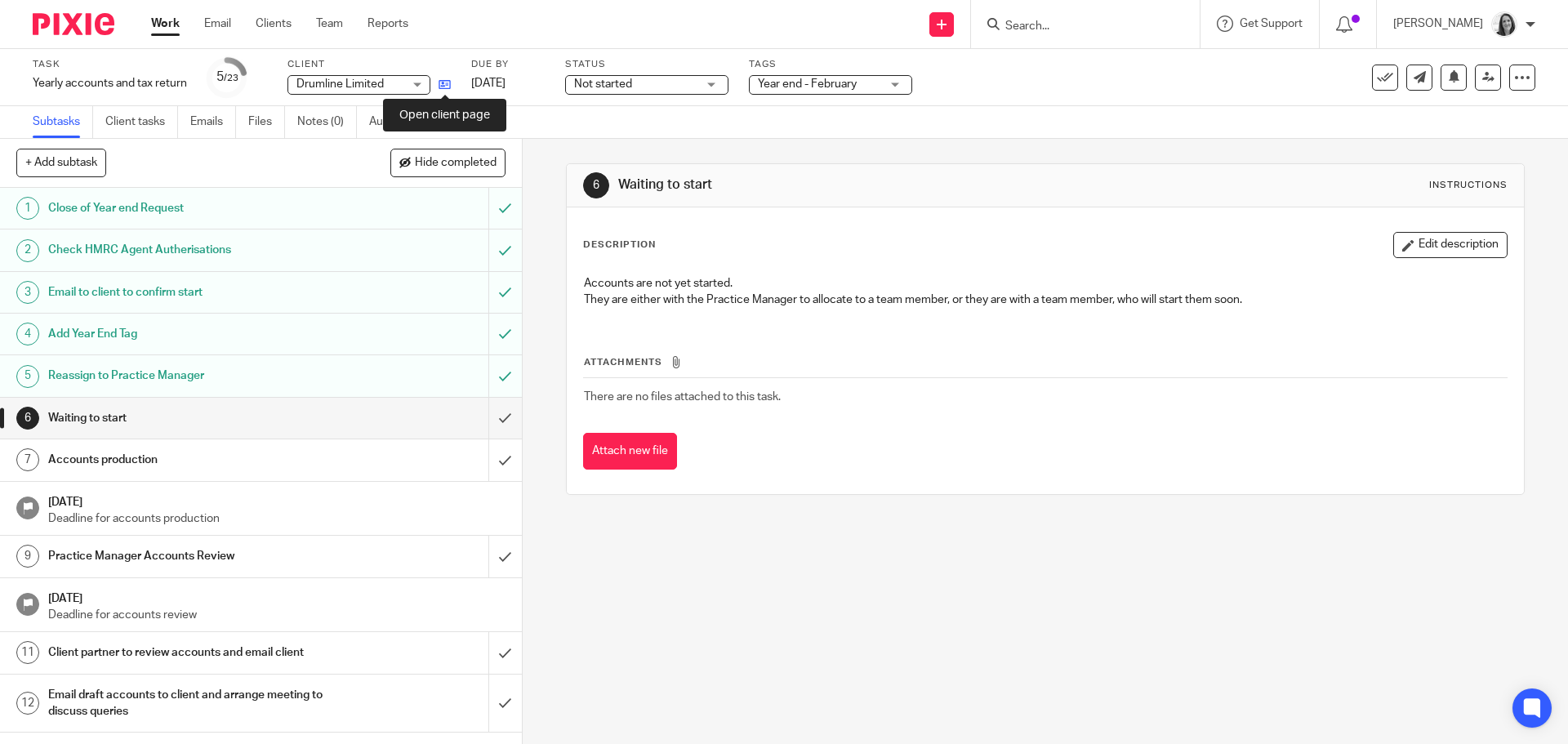
click at [447, 87] on icon at bounding box center [444, 84] width 12 height 12
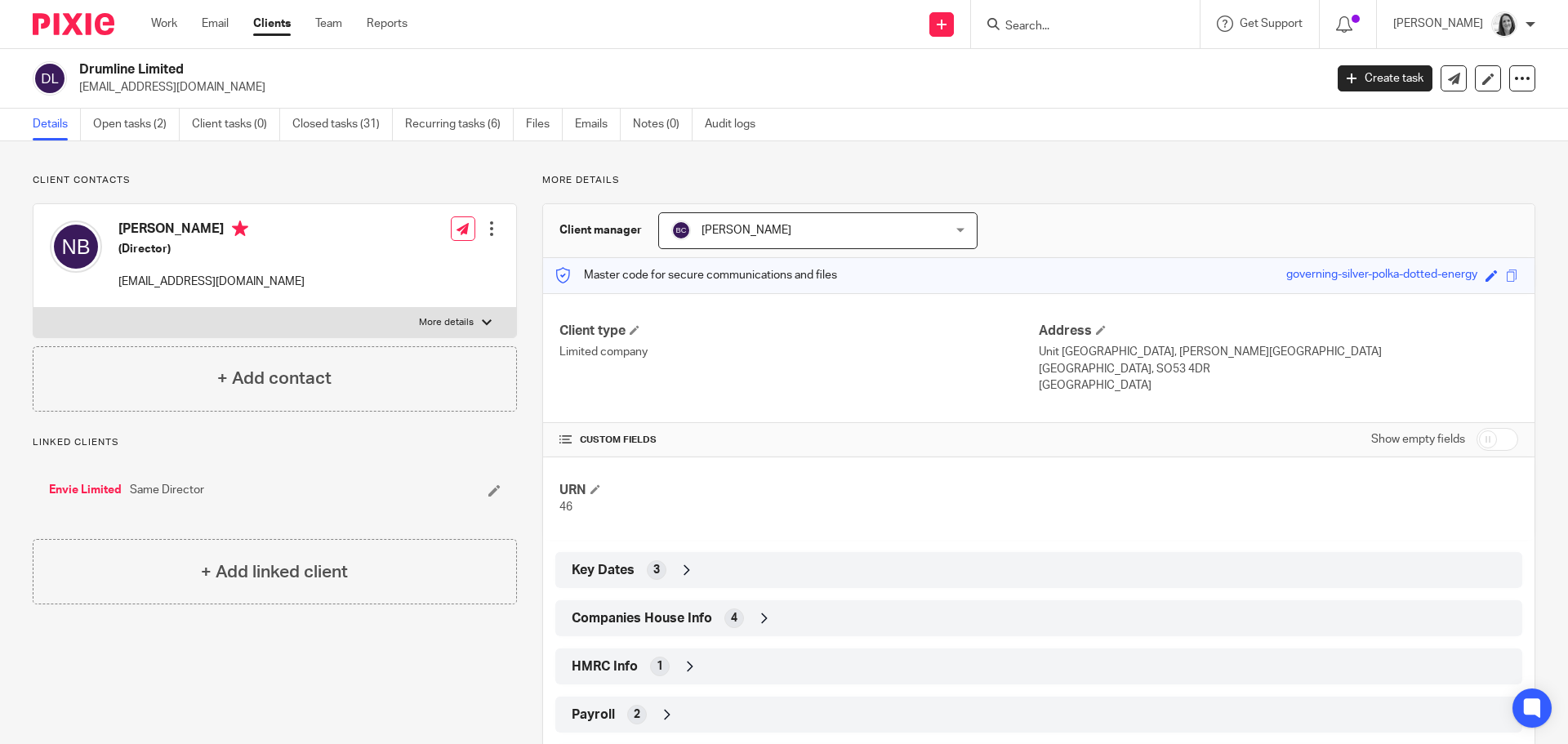
click at [630, 622] on span "Companies House Info" at bounding box center [641, 618] width 140 height 17
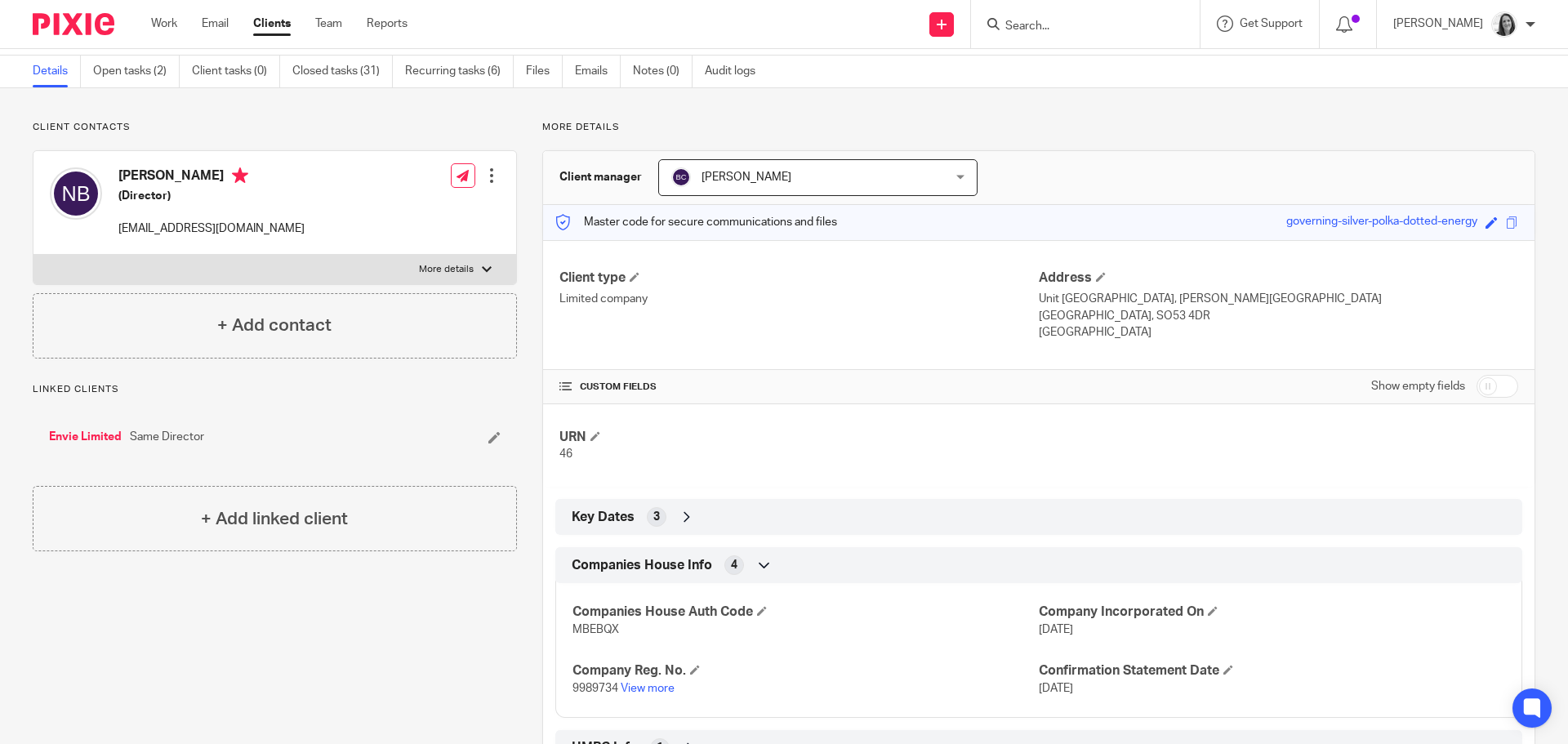
scroll to position [81, 0]
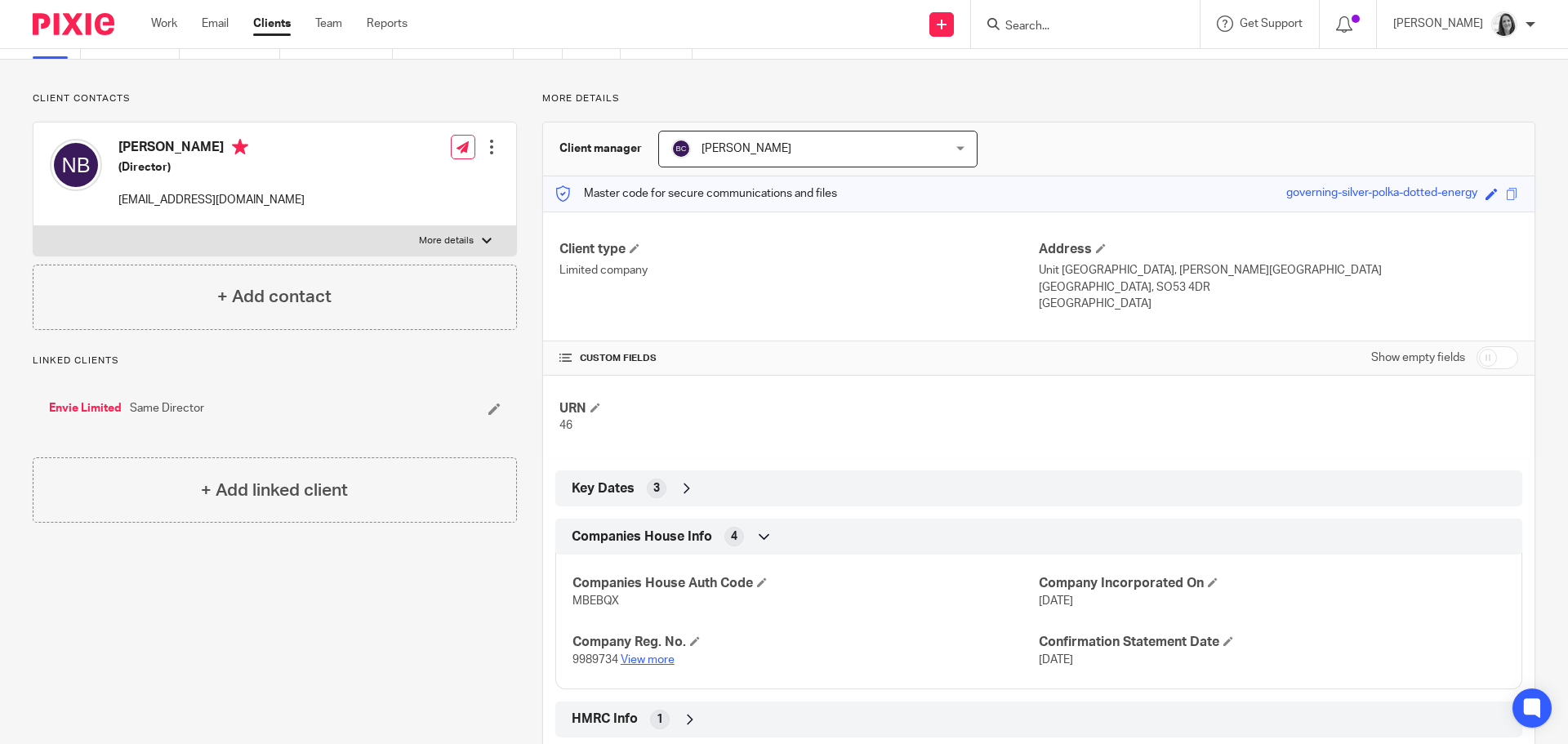
click at [639, 659] on link "View more" at bounding box center [648, 660] width 54 height 11
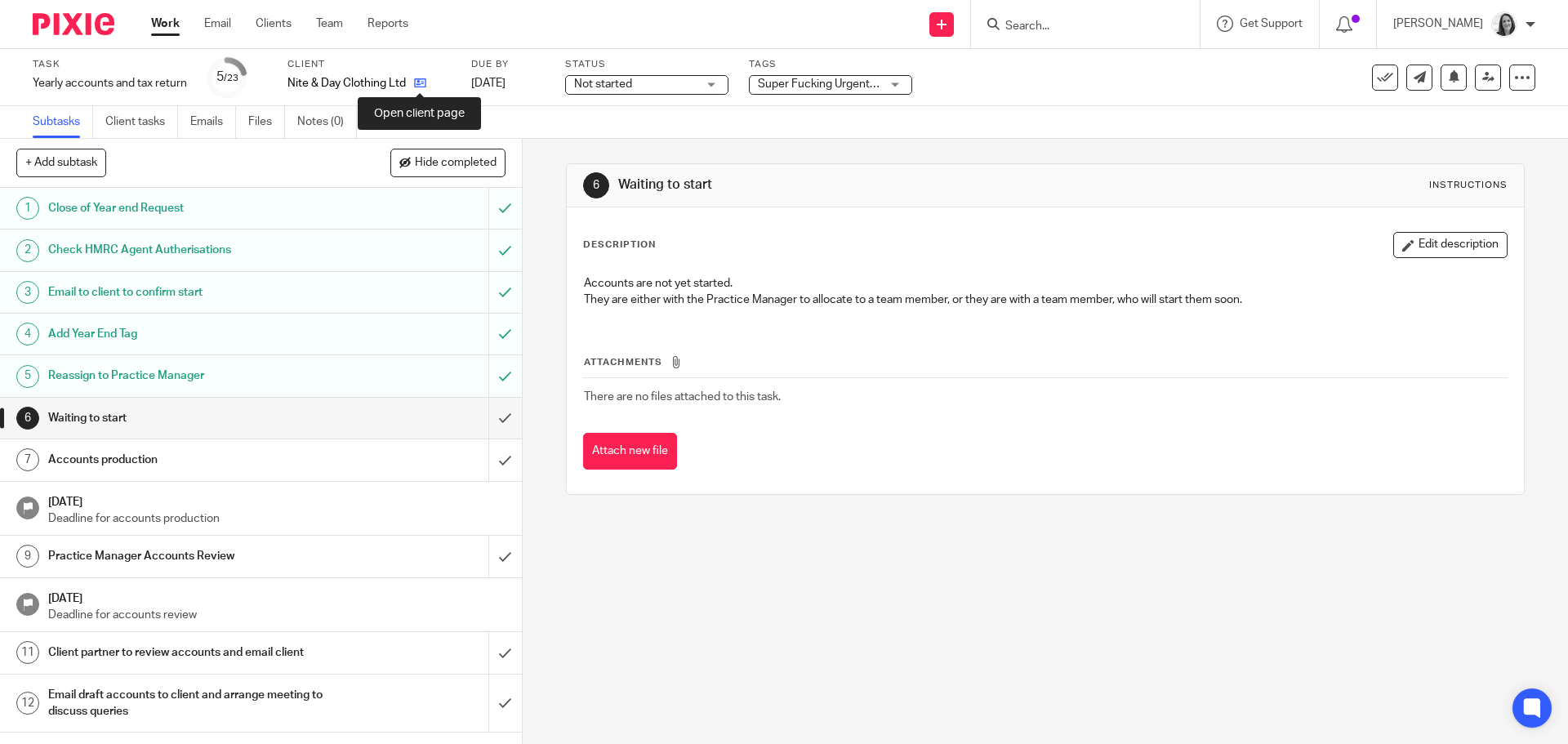
click at [417, 86] on icon at bounding box center [420, 82] width 12 height 12
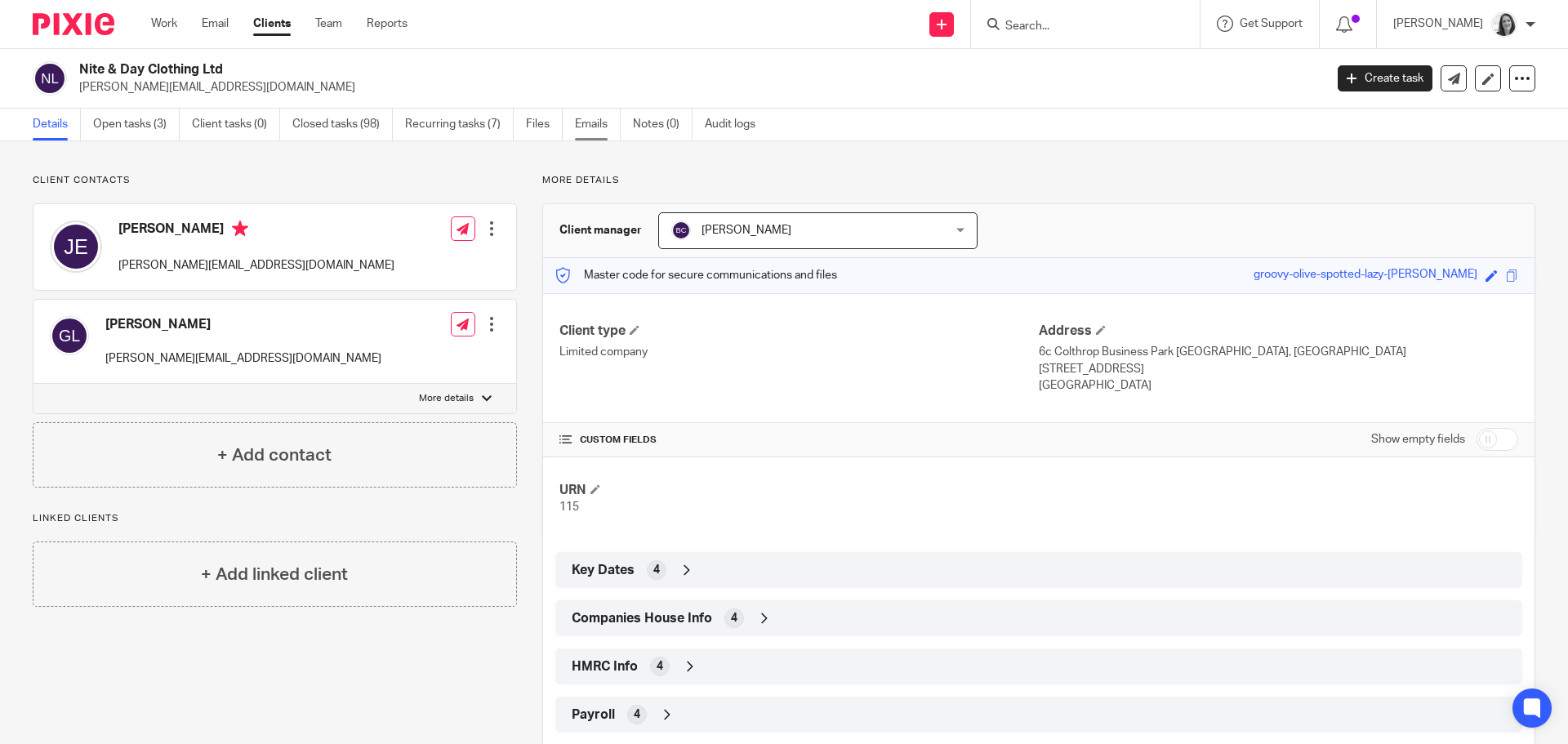
click at [581, 117] on link "Emails" at bounding box center [598, 124] width 46 height 32
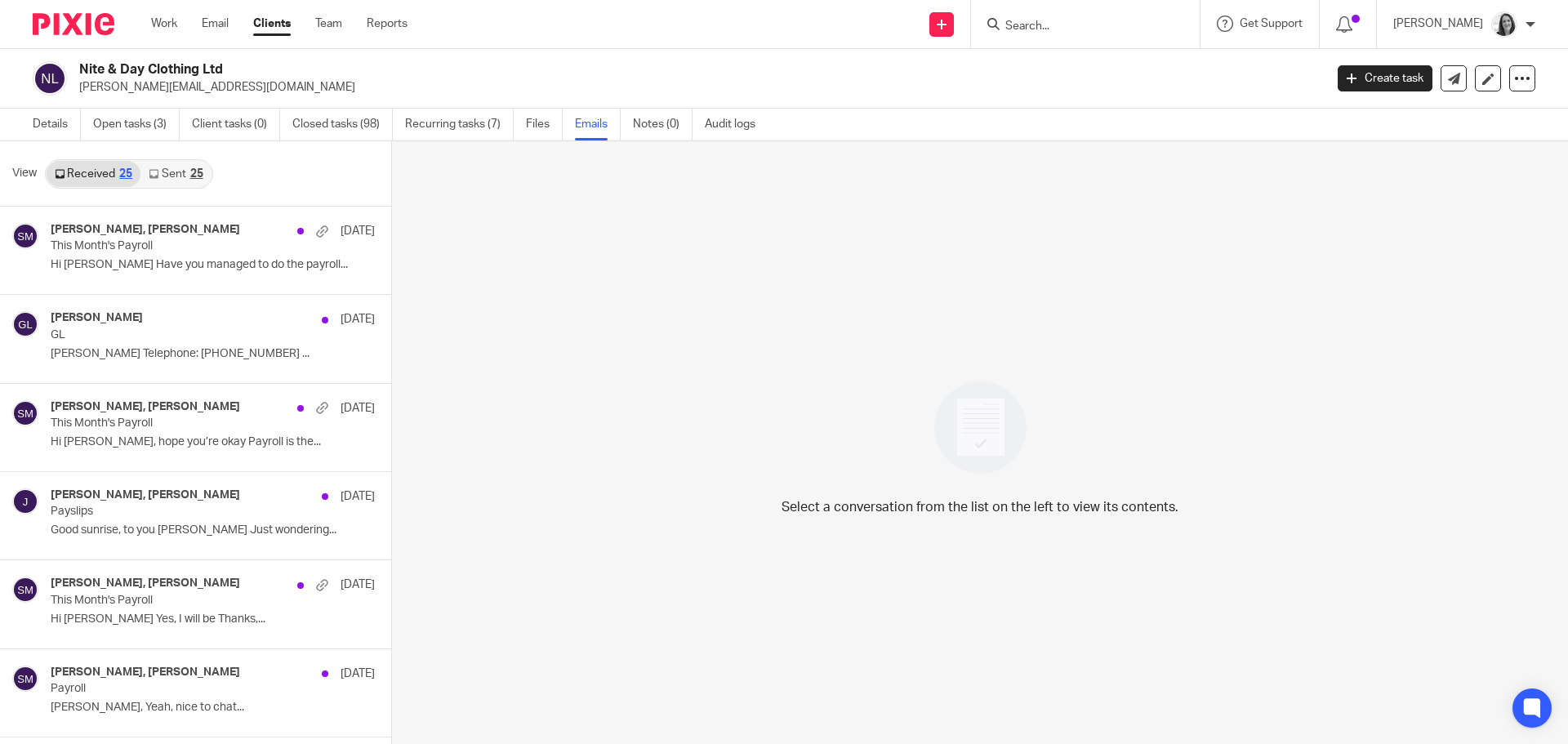
click at [172, 165] on link "Sent 25" at bounding box center [176, 174] width 71 height 26
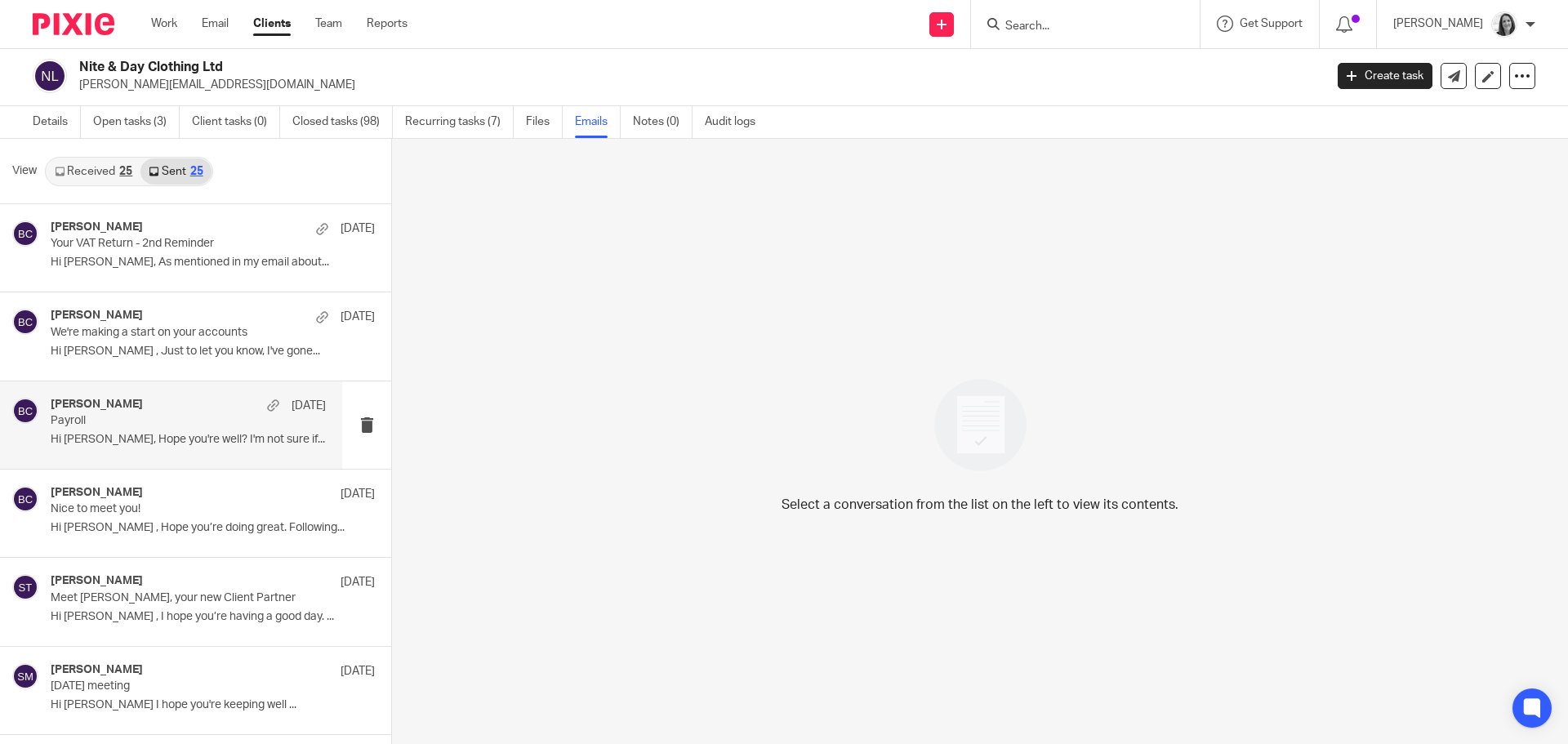
click at [179, 450] on div "Becky Cole 7 Aug Payroll Hi Jason, Hope you're well? I'm not sure if..." at bounding box center [188, 425] width 275 height 55
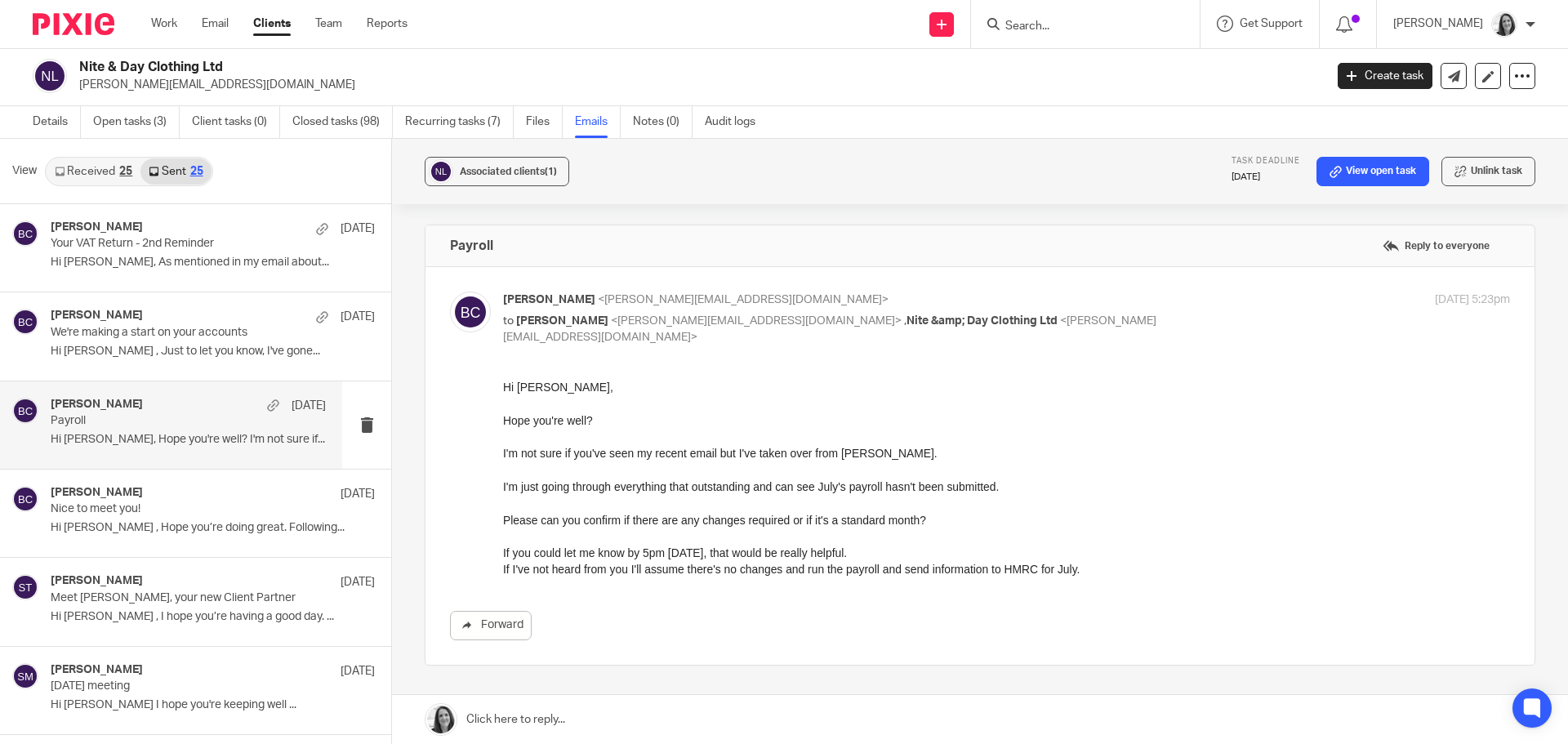
scroll to position [0, 0]
click at [188, 512] on p "Nice to meet you!" at bounding box center [161, 509] width 221 height 14
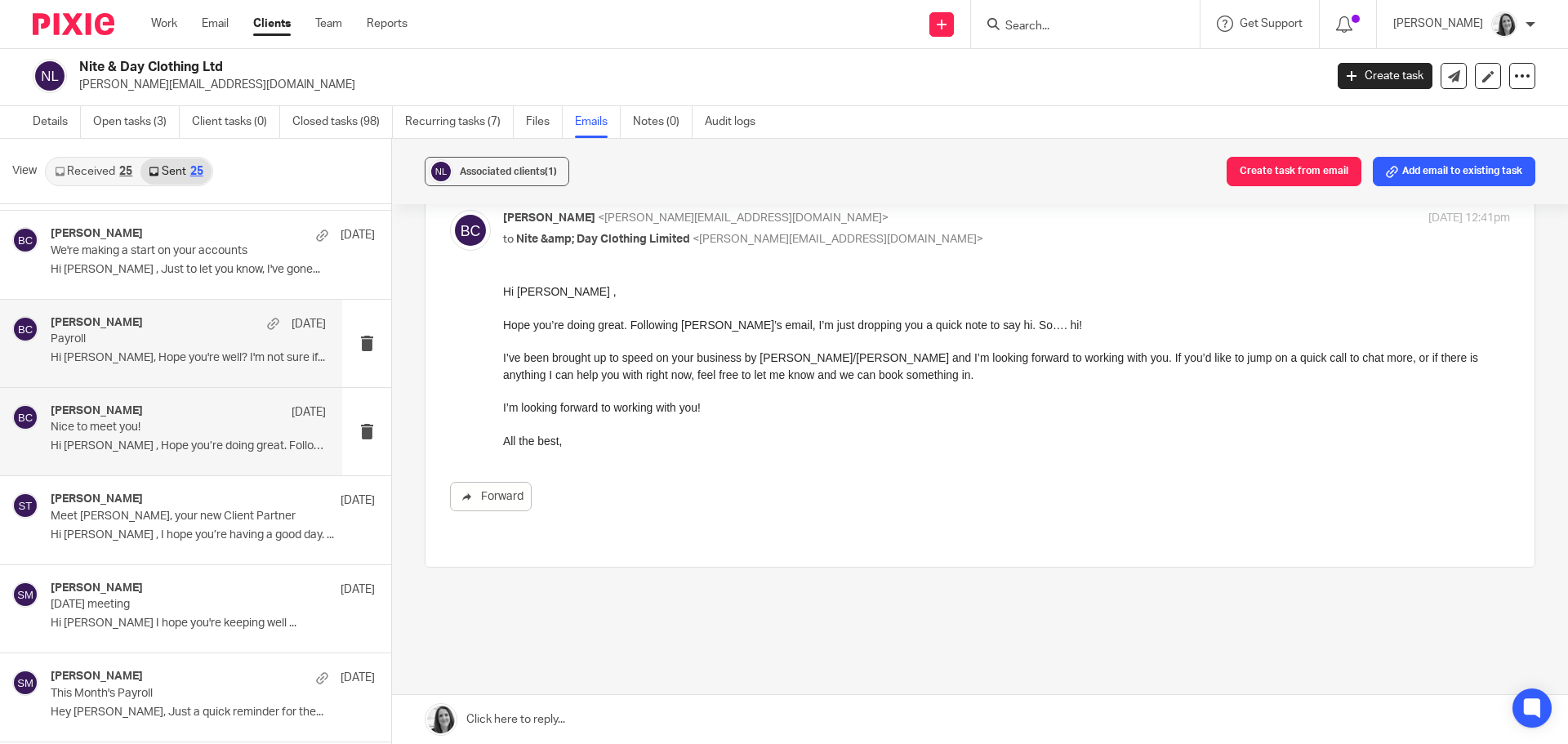
scroll to position [163, 0]
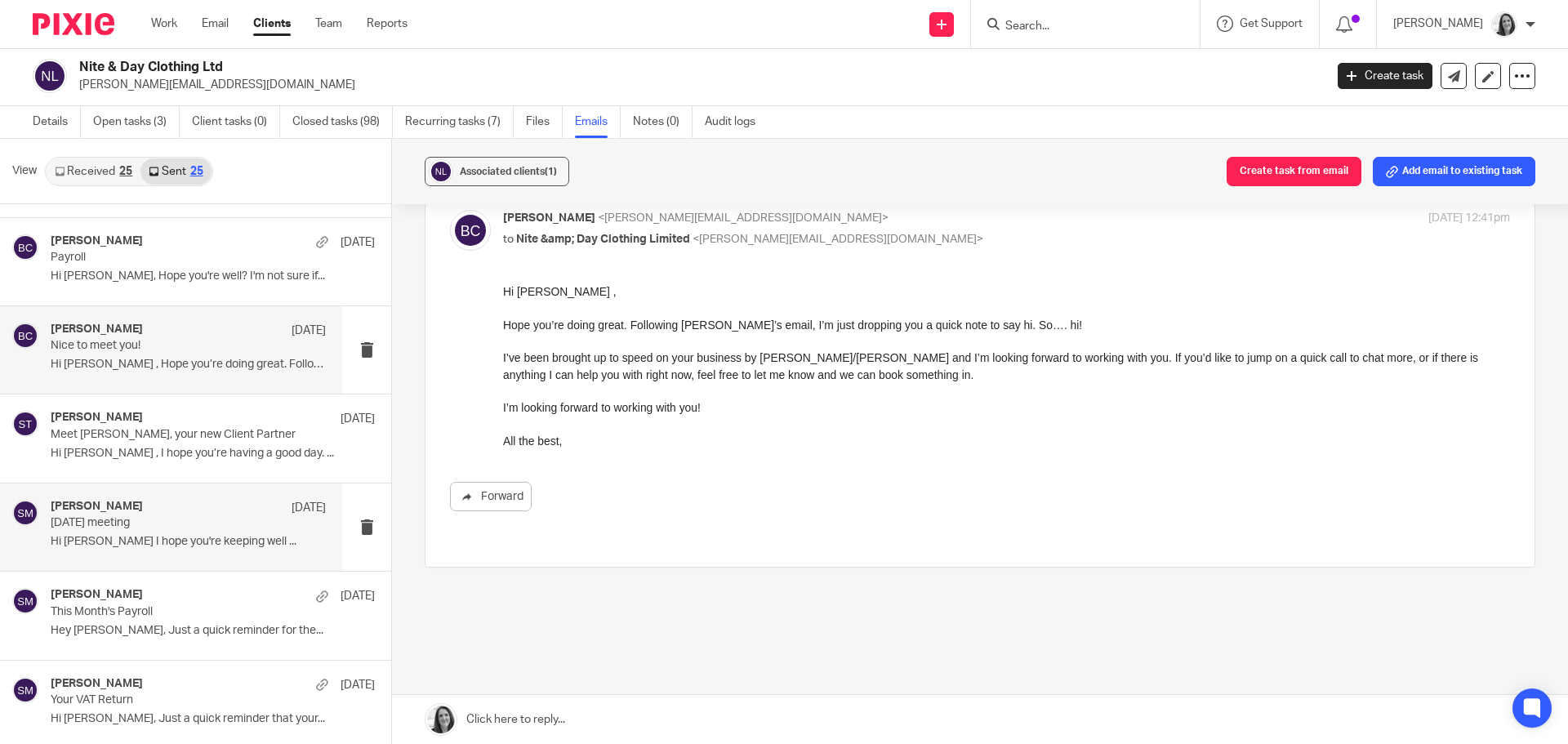
click at [223, 522] on p "Today's meeting" at bounding box center [161, 523] width 221 height 14
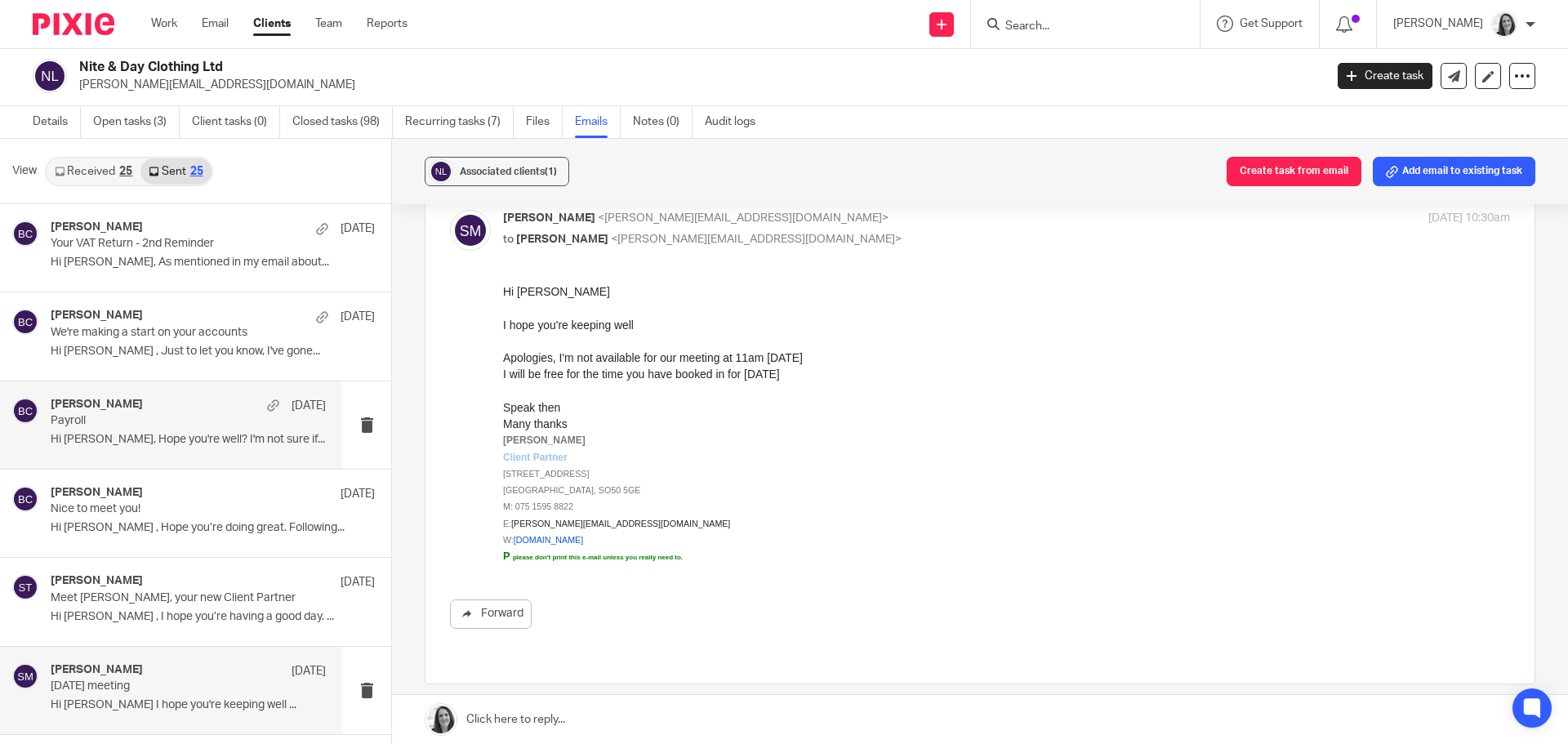
scroll to position [0, 0]
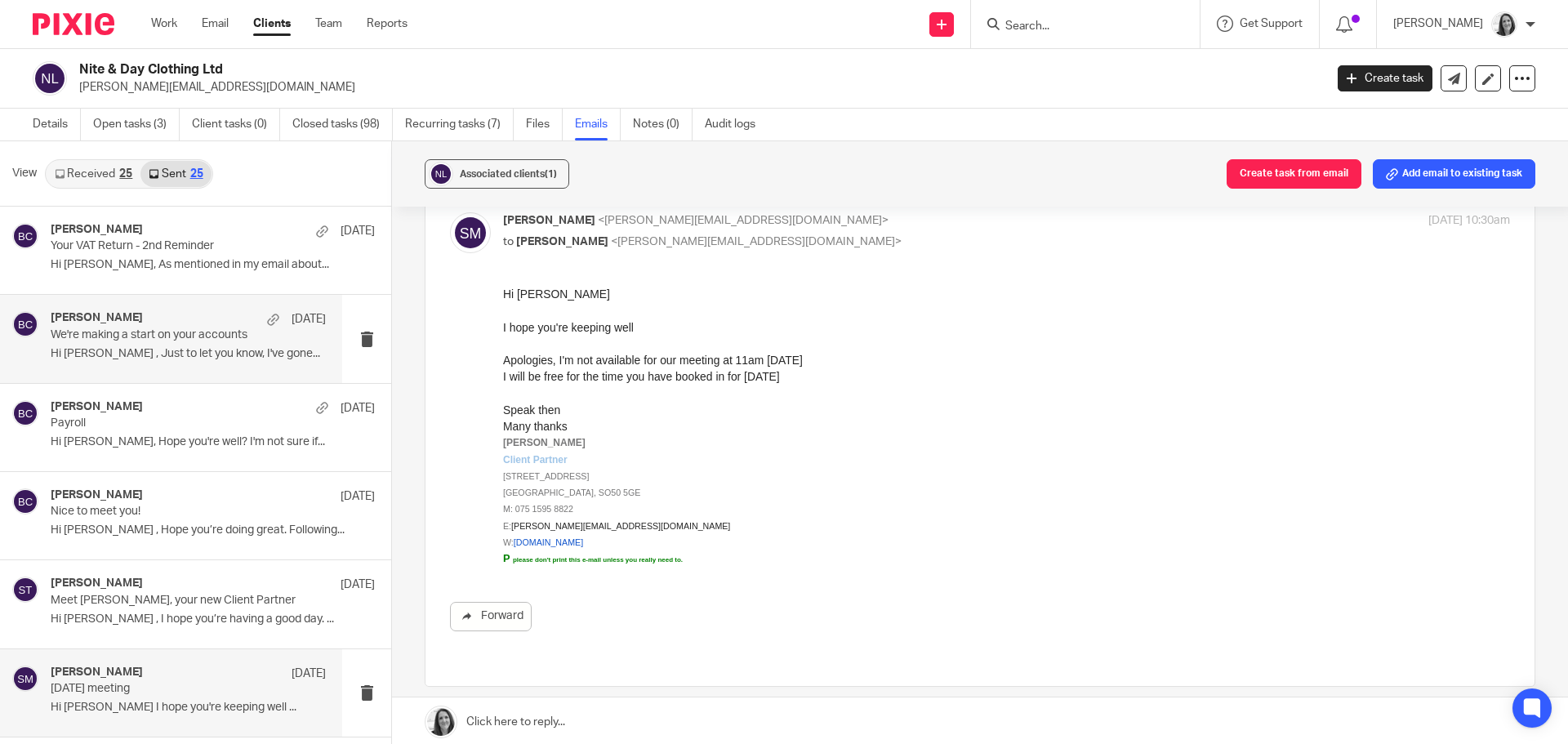
click at [223, 375] on div "Becky Cole 7 Aug We're making a start on your accounts Hi Jason , Just to let y…" at bounding box center [171, 338] width 342 height 87
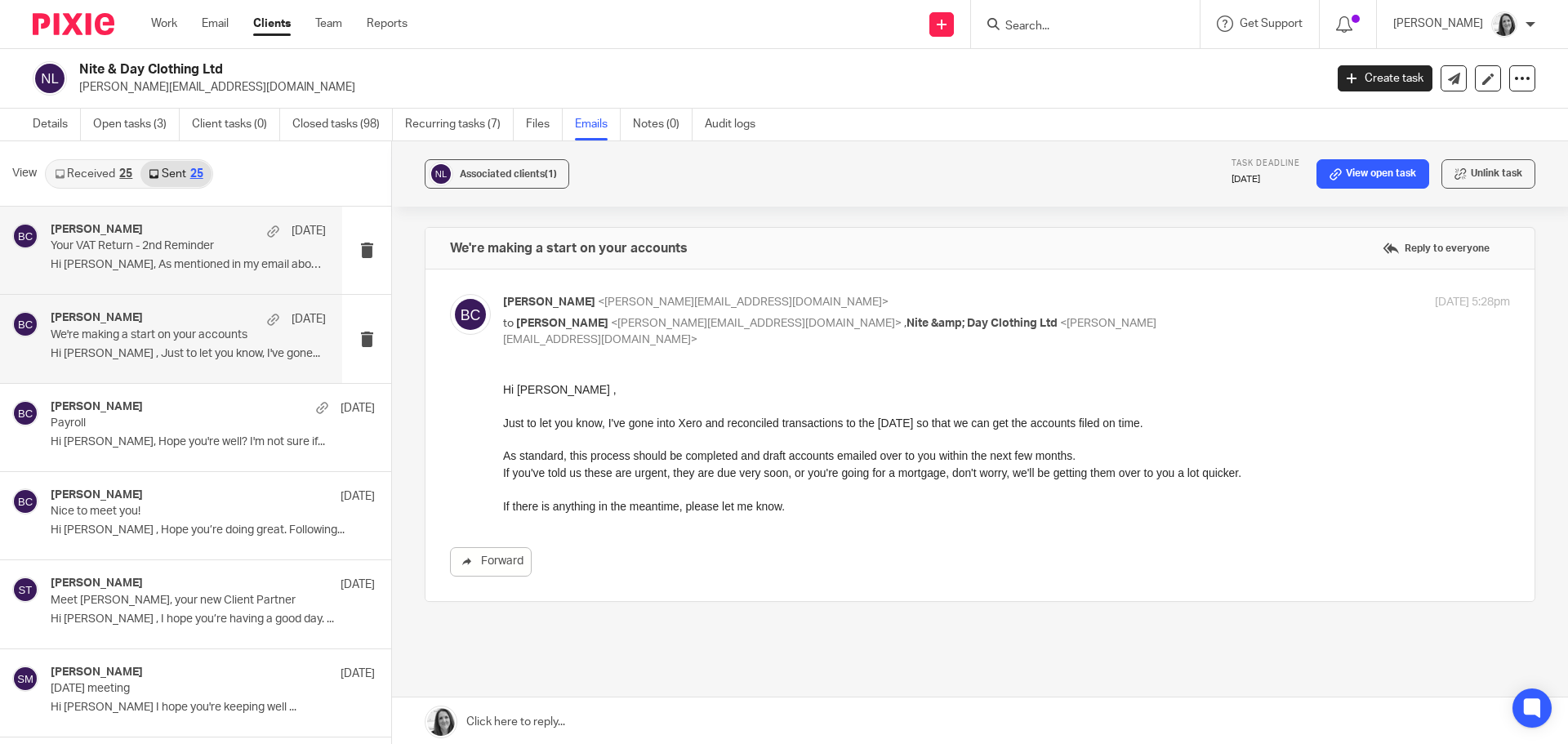
click at [198, 227] on div "Becky Cole 7 Aug" at bounding box center [188, 232] width 275 height 16
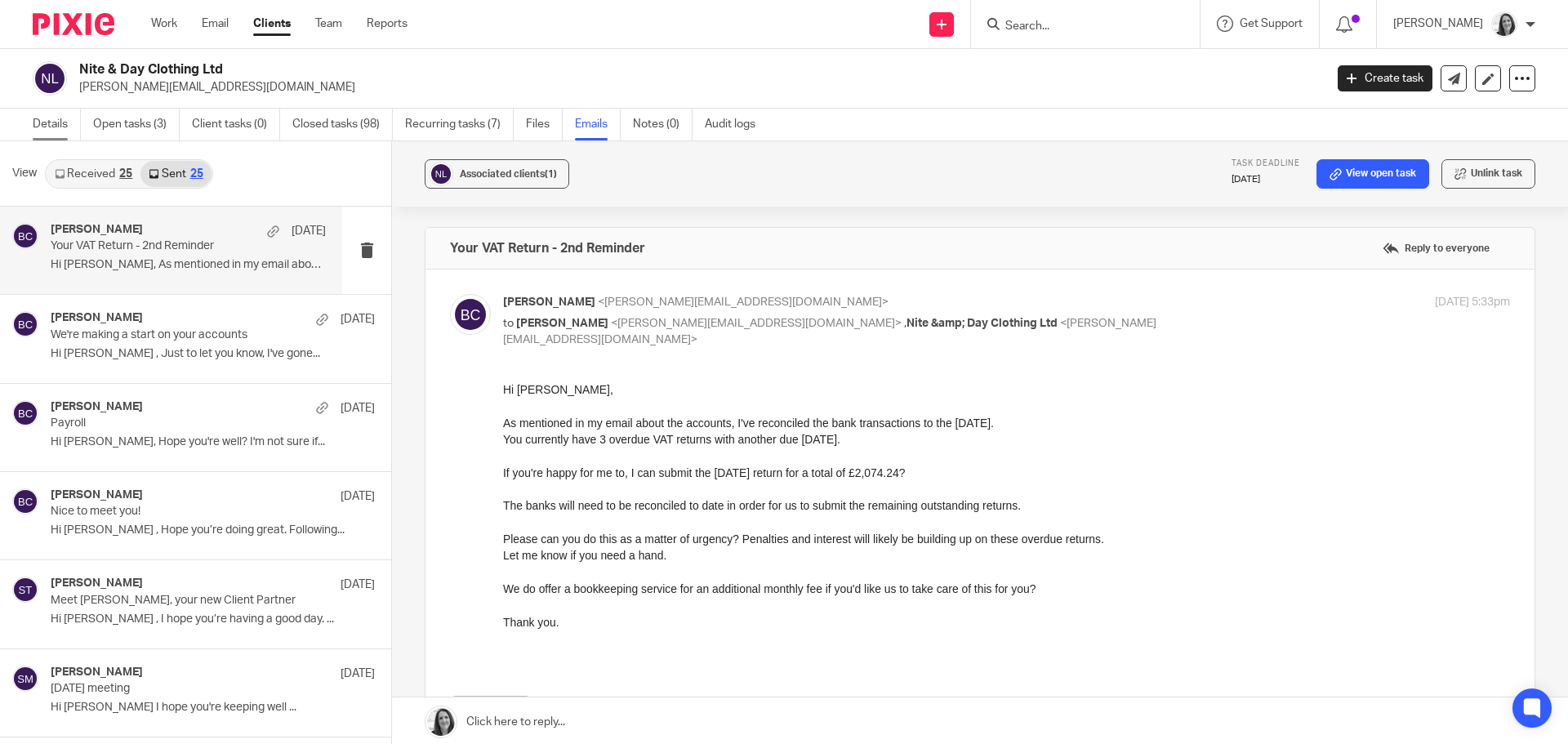
click at [62, 125] on link "Details" at bounding box center [57, 124] width 48 height 32
